Goal: Transaction & Acquisition: Purchase product/service

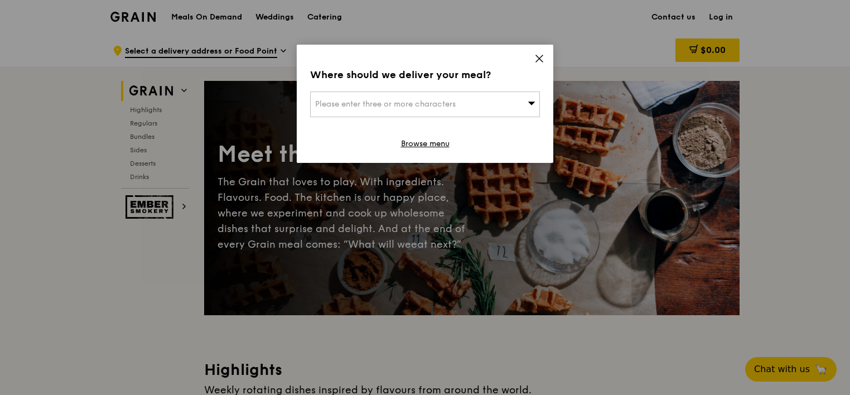
click at [530, 104] on icon at bounding box center [531, 103] width 7 height 3
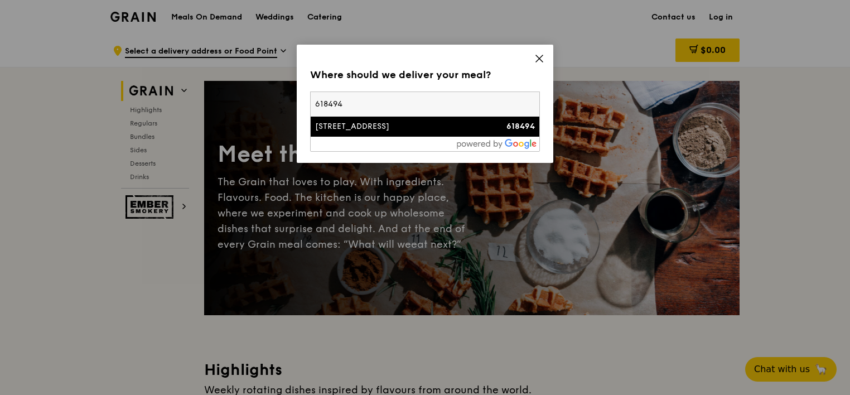
type input "618494"
click at [381, 129] on div "[STREET_ADDRESS]" at bounding box center [397, 126] width 165 height 11
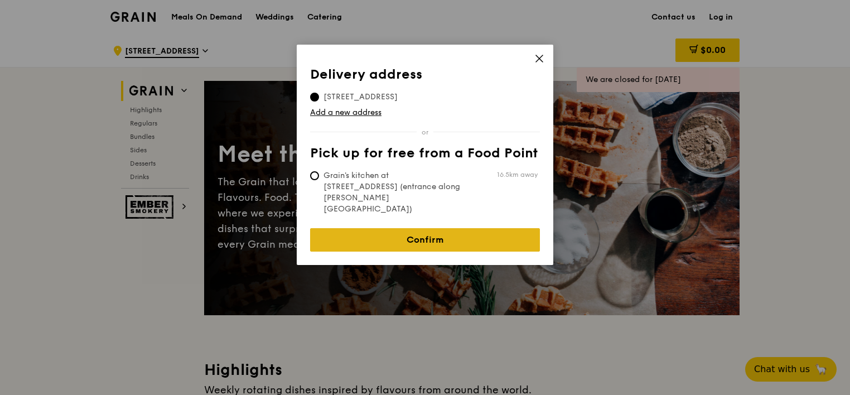
click at [434, 228] on link "Confirm" at bounding box center [425, 239] width 230 height 23
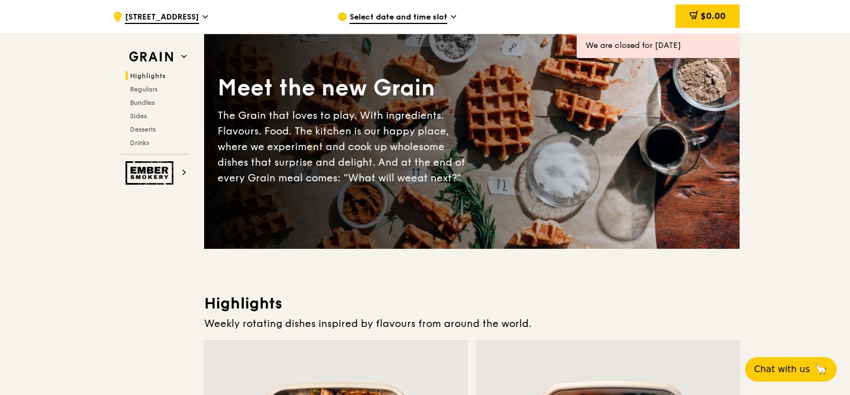
scroll to position [56, 0]
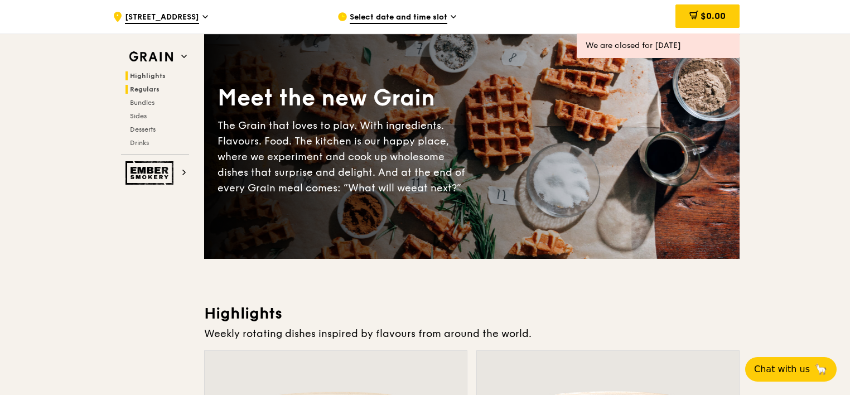
click at [152, 89] on span "Regulars" at bounding box center [145, 89] width 30 height 8
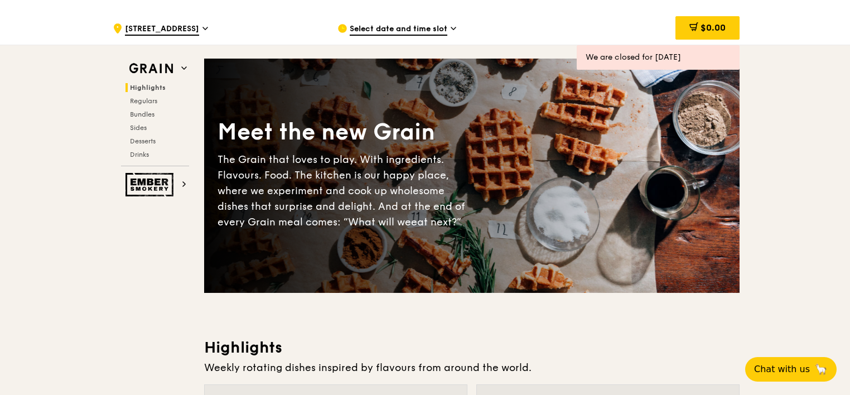
scroll to position [0, 0]
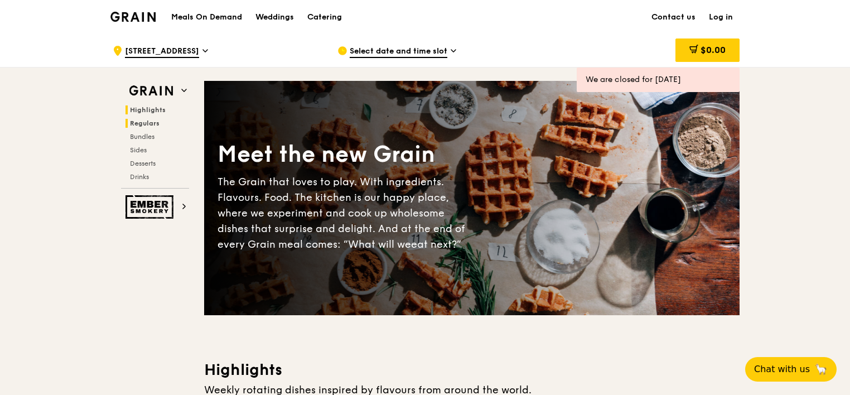
click at [138, 125] on span "Regulars" at bounding box center [145, 123] width 30 height 8
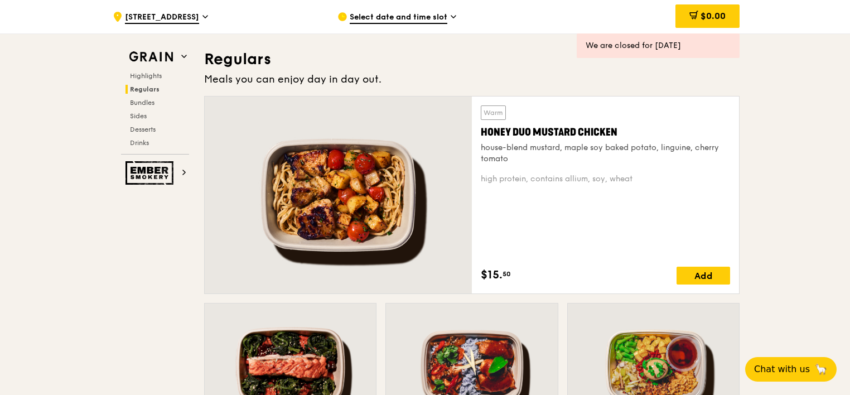
scroll to position [722, 0]
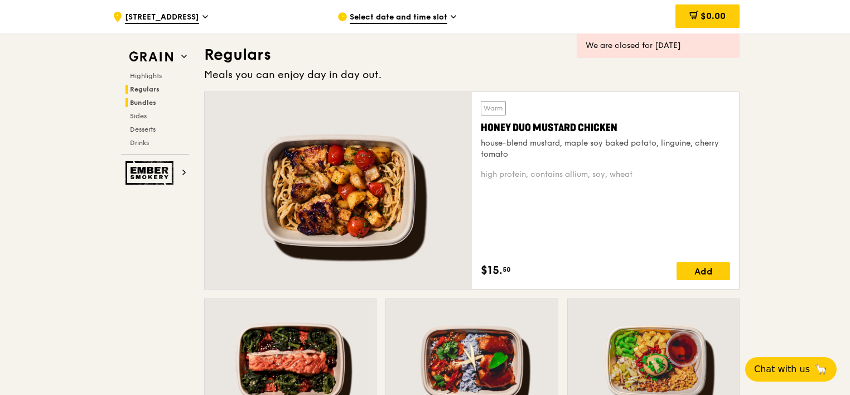
click at [144, 104] on span "Bundles" at bounding box center [143, 103] width 26 height 8
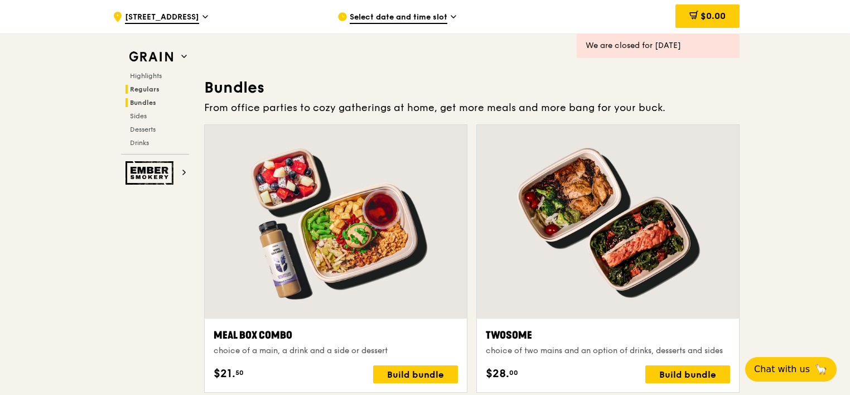
scroll to position [1595, 0]
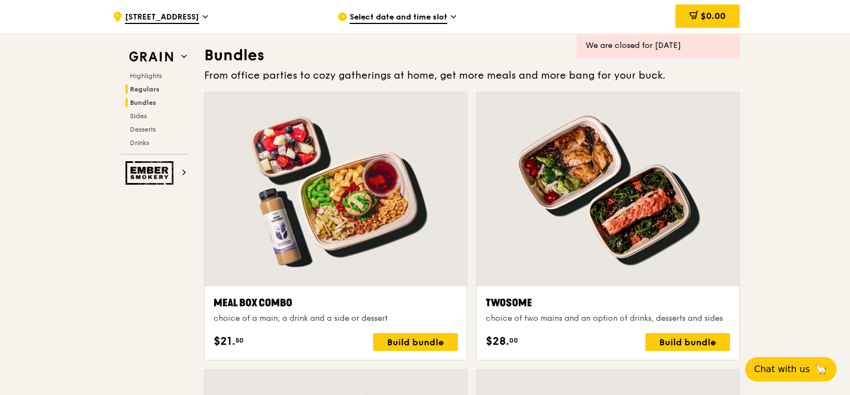
click at [147, 89] on span "Regulars" at bounding box center [145, 89] width 30 height 8
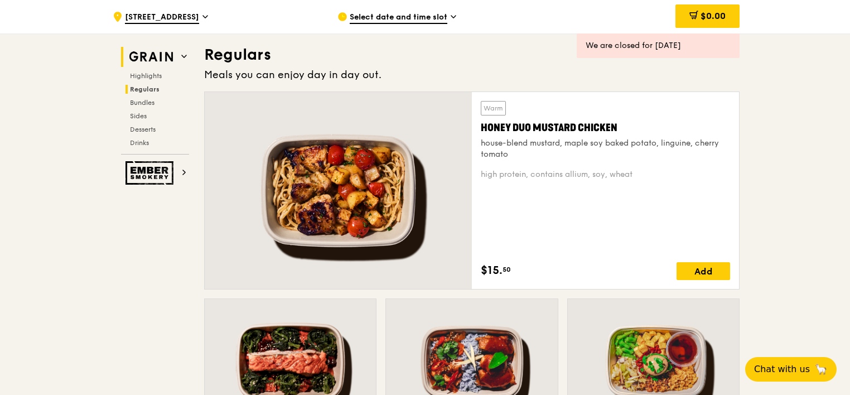
click at [183, 56] on icon at bounding box center [184, 57] width 6 height 6
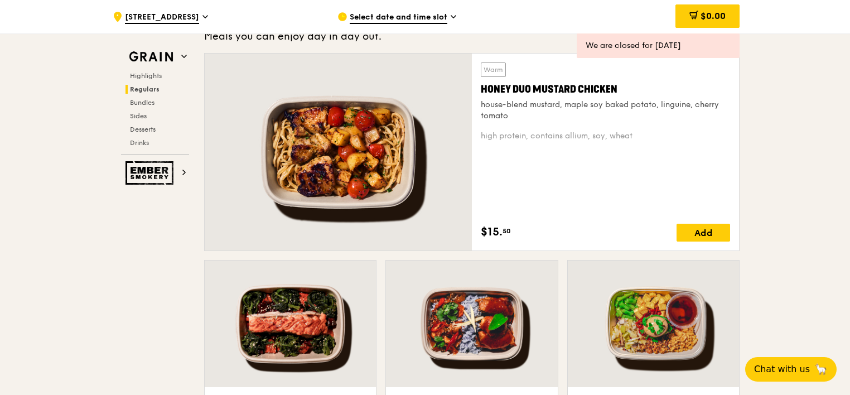
scroll to position [705, 0]
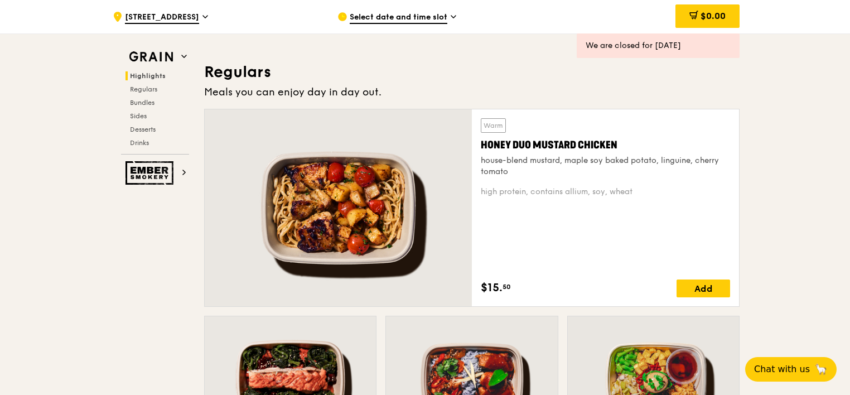
click at [451, 16] on icon at bounding box center [453, 17] width 4 height 2
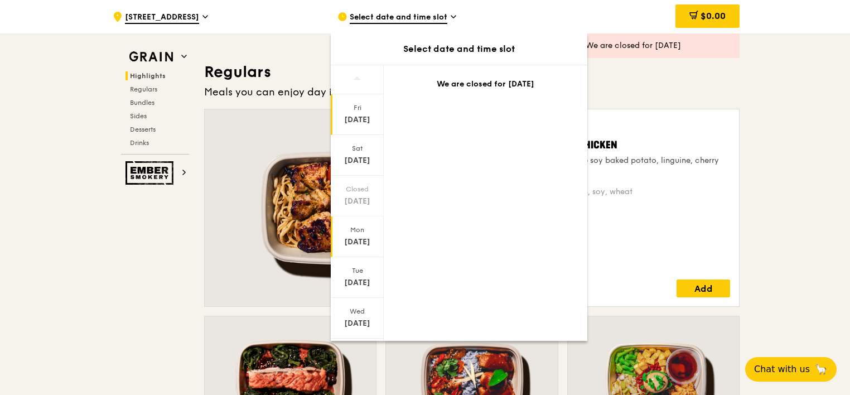
click at [363, 236] on div "[DATE]" at bounding box center [357, 241] width 50 height 11
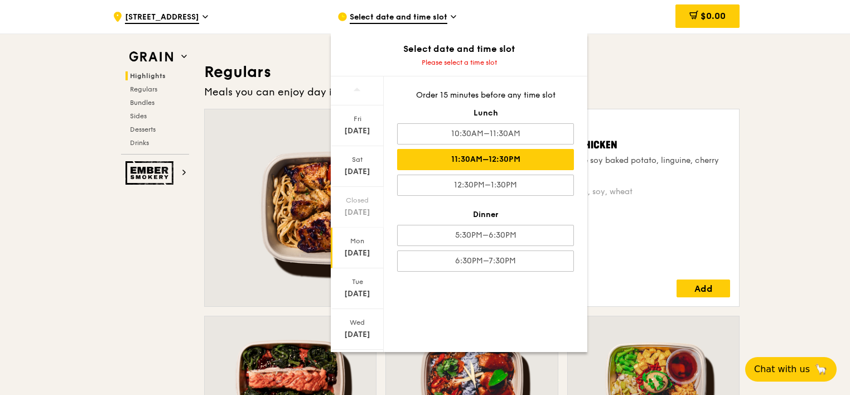
click at [511, 158] on div "11:30AM–12:30PM" at bounding box center [485, 159] width 177 height 21
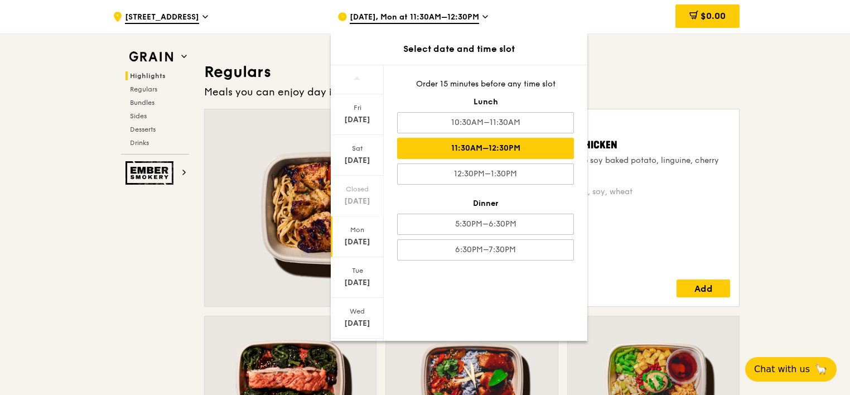
click at [680, 72] on h3 "Regulars" at bounding box center [471, 72] width 535 height 20
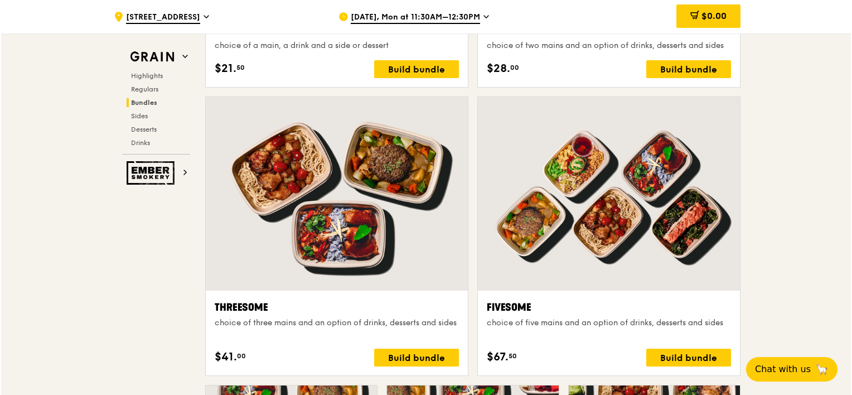
scroll to position [1932, 0]
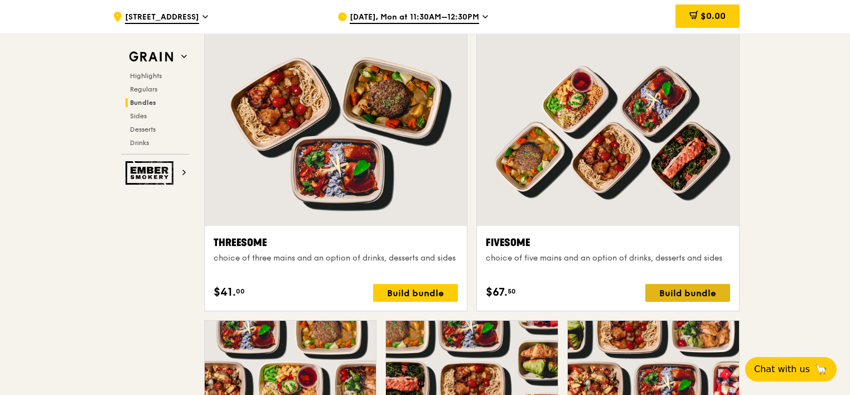
click at [673, 292] on div "Build bundle" at bounding box center [687, 293] width 85 height 18
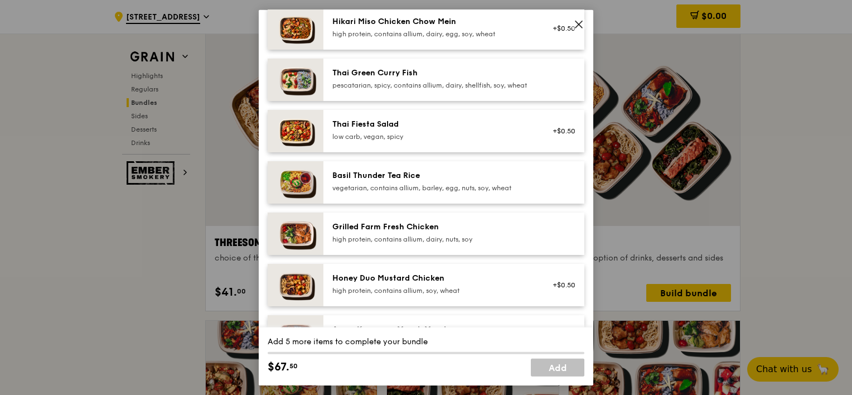
scroll to position [167, 0]
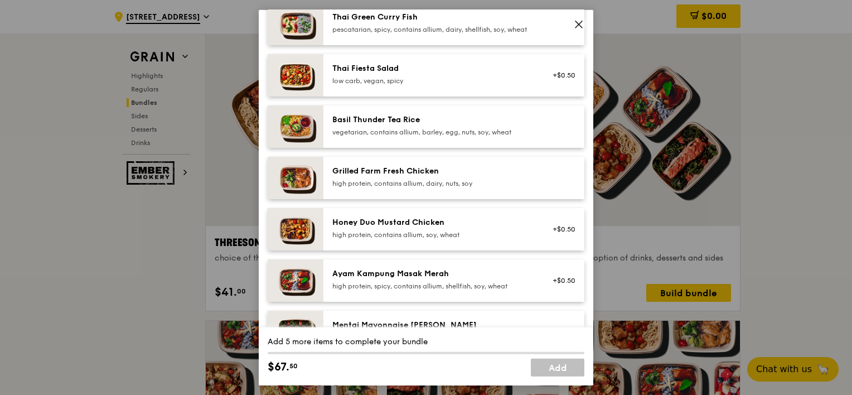
click at [455, 188] on div "high protein, contains allium, dairy, nuts, soy" at bounding box center [432, 183] width 200 height 9
click at [451, 228] on div "Honey Duo Mustard Chicken" at bounding box center [432, 222] width 200 height 11
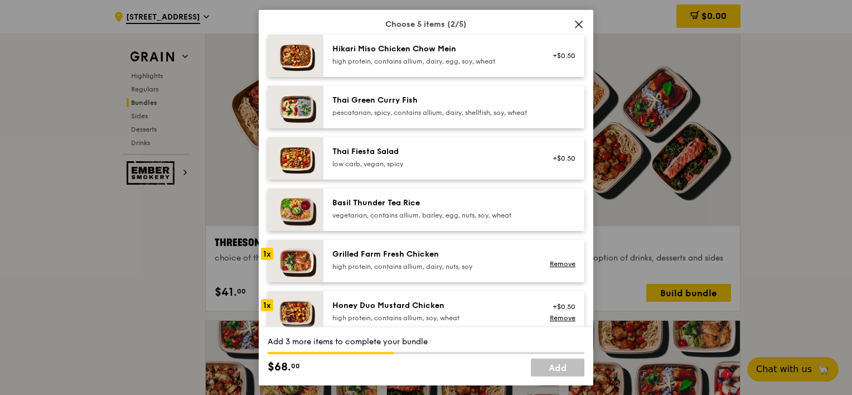
scroll to position [56, 0]
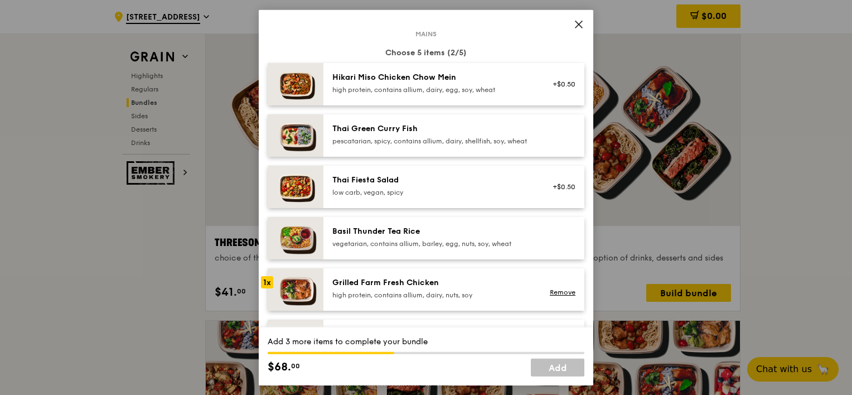
click at [465, 86] on div "high protein, contains allium, dairy, egg, soy, wheat" at bounding box center [432, 89] width 200 height 9
click at [467, 146] on div "pescatarian, spicy, contains allium, dairy, shellfish, soy, wheat" at bounding box center [432, 141] width 200 height 9
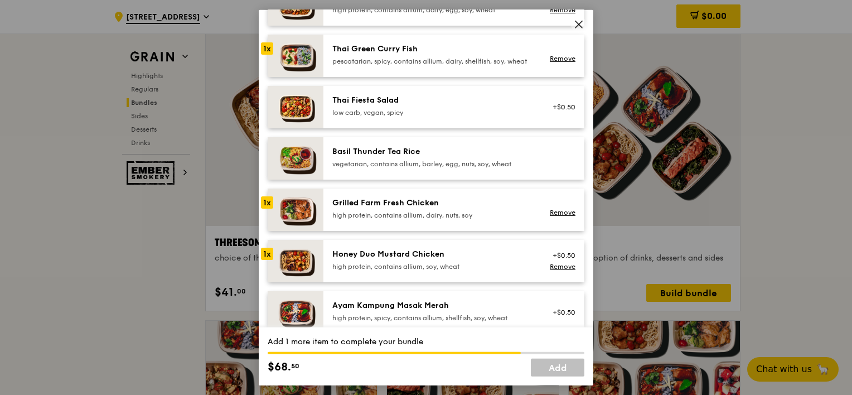
scroll to position [112, 0]
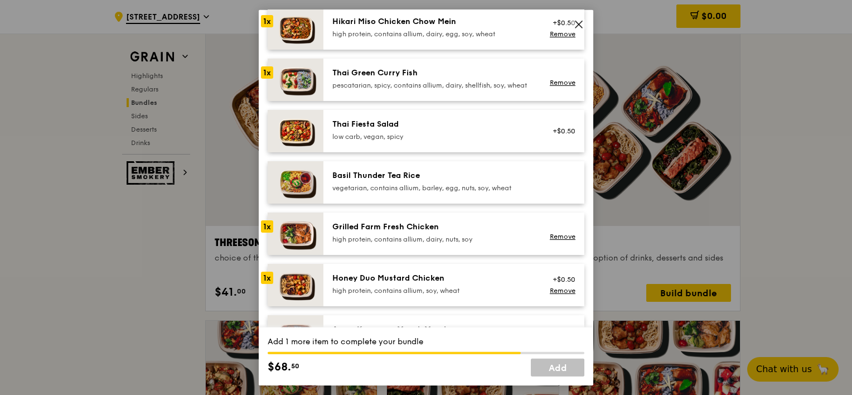
click at [524, 181] on div "Basil Thunder Tea Rice" at bounding box center [432, 175] width 200 height 11
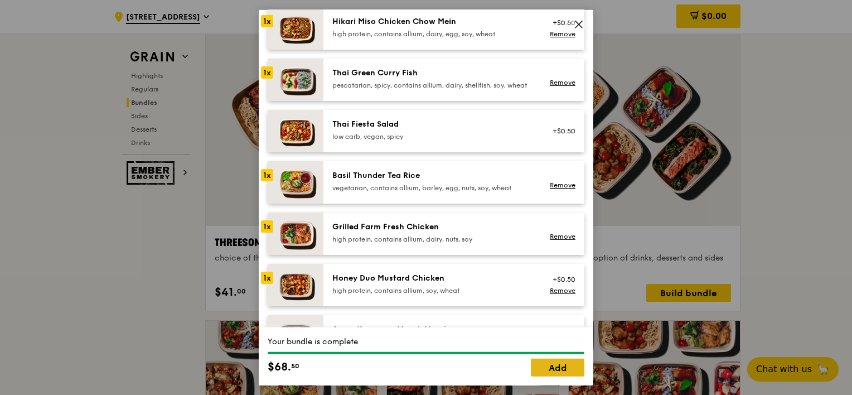
click at [563, 366] on link "Add" at bounding box center [558, 367] width 54 height 18
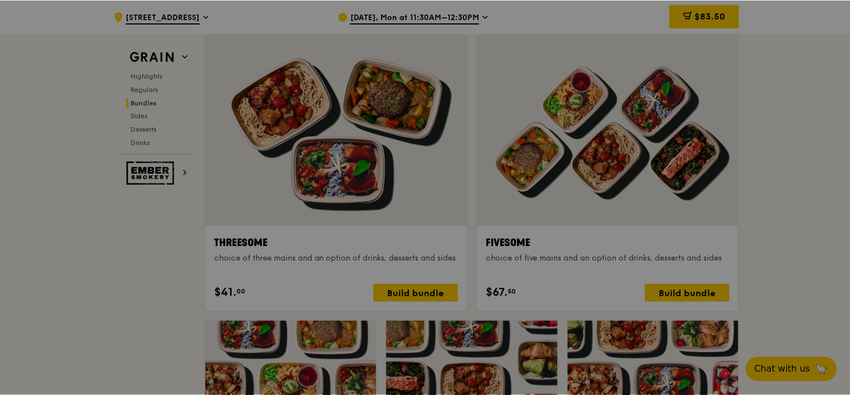
scroll to position [1932, 0]
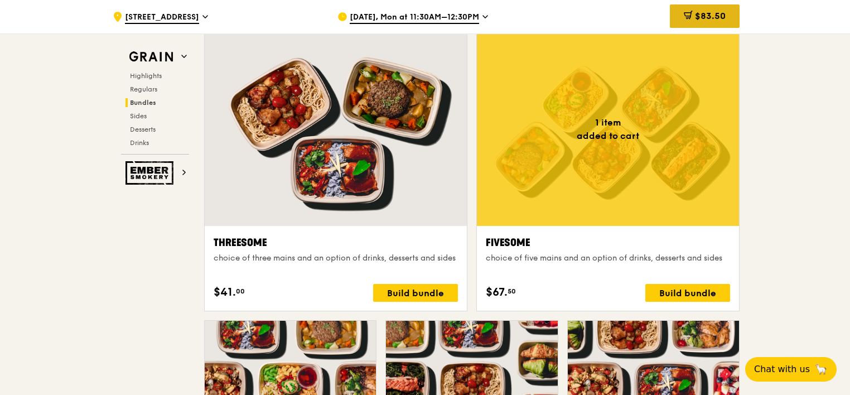
click at [708, 17] on span "$83.50" at bounding box center [710, 16] width 31 height 11
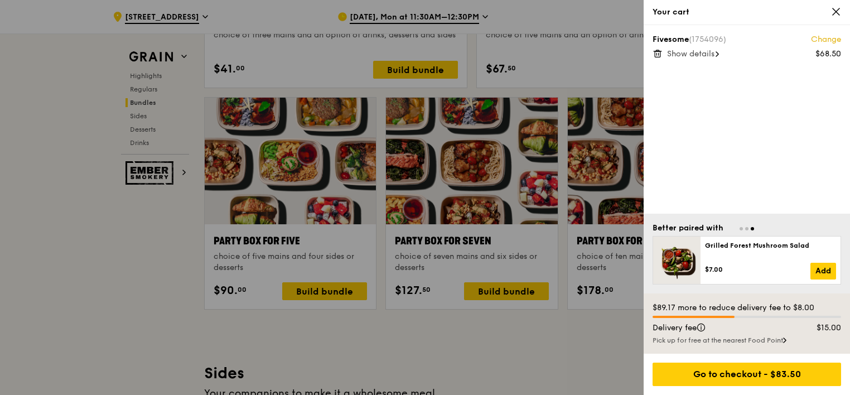
scroll to position [2156, 0]
click at [786, 340] on icon at bounding box center [784, 340] width 3 height 6
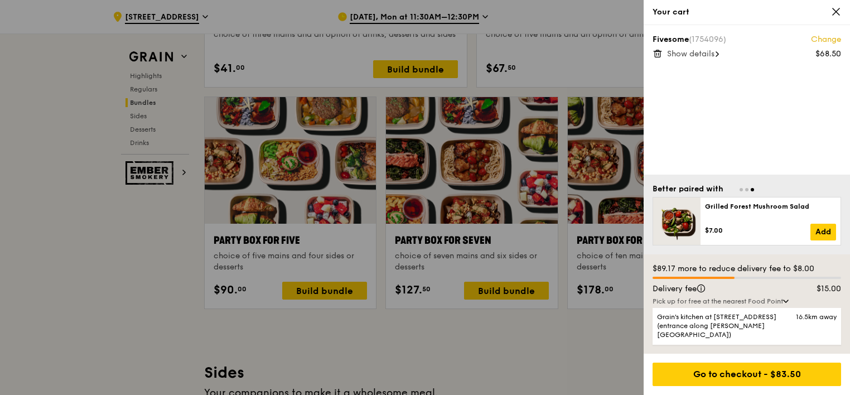
click at [702, 55] on span "Show details" at bounding box center [690, 53] width 47 height 9
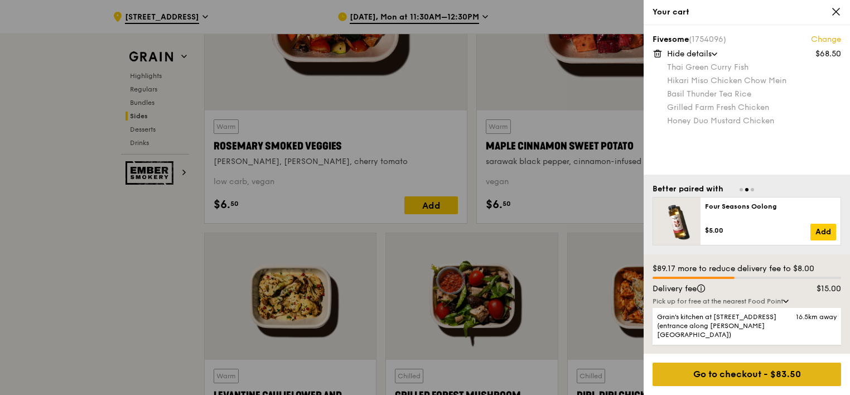
scroll to position [2658, 0]
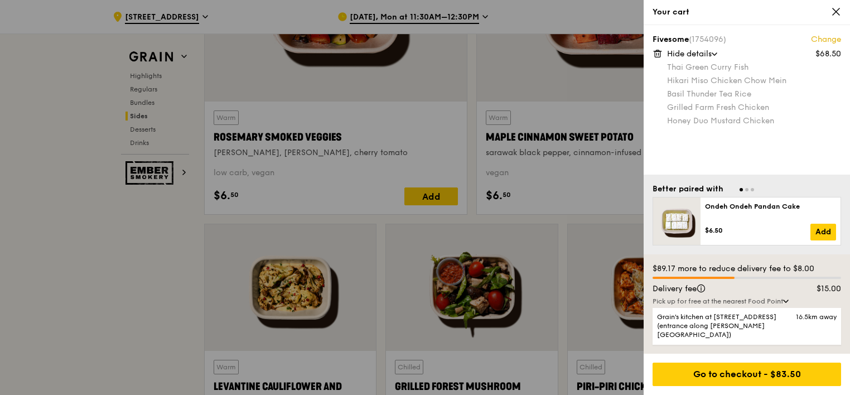
click at [788, 302] on icon at bounding box center [786, 301] width 4 height 2
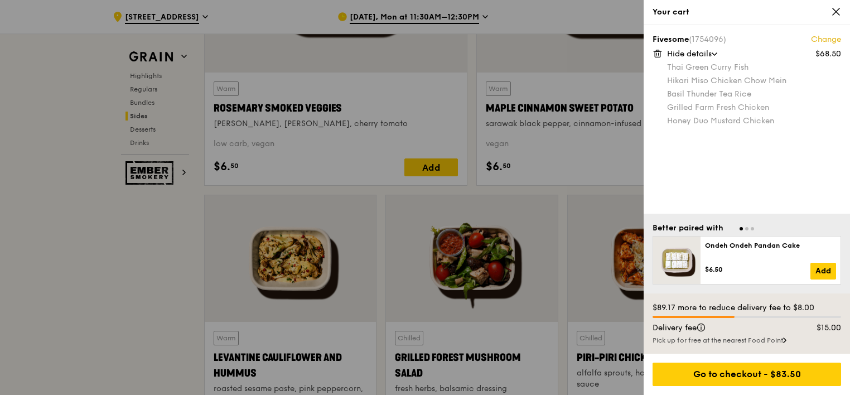
scroll to position [2713, 0]
